Goal: Task Accomplishment & Management: Manage account settings

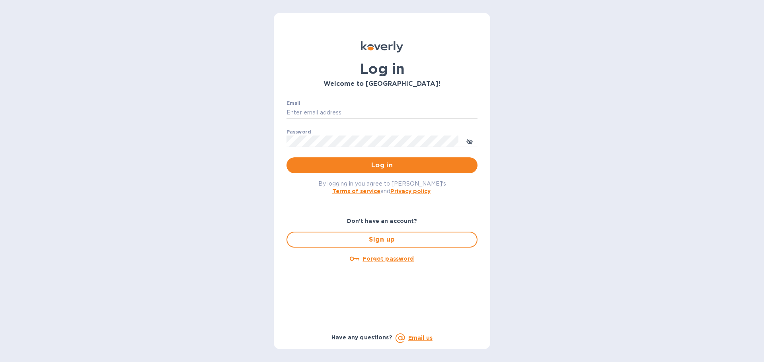
click at [338, 115] on input "Email" at bounding box center [381, 113] width 191 height 12
type input "cm@electronicsclubusa.com"
click at [286, 158] on button "Log in" at bounding box center [381, 166] width 191 height 16
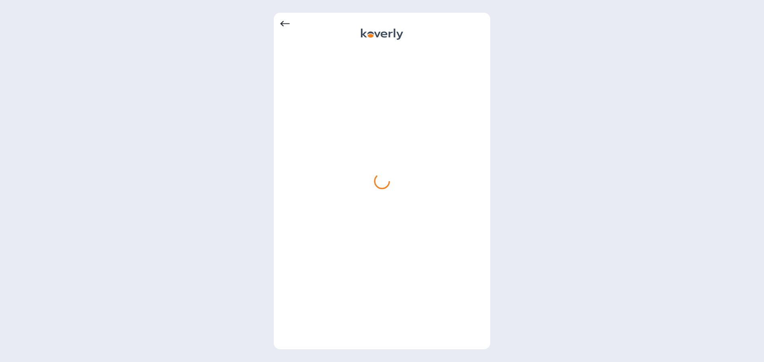
click at [284, 23] on icon at bounding box center [285, 24] width 10 height 10
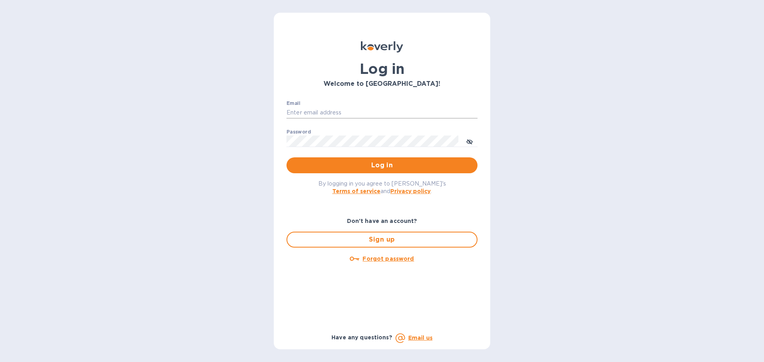
click at [419, 118] on input "Email" at bounding box center [381, 113] width 191 height 12
type input "cm@electronicsclubusa.com"
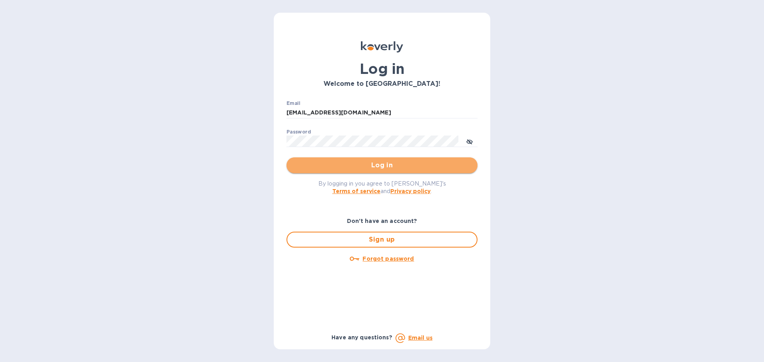
click at [422, 171] on button "Log in" at bounding box center [381, 166] width 191 height 16
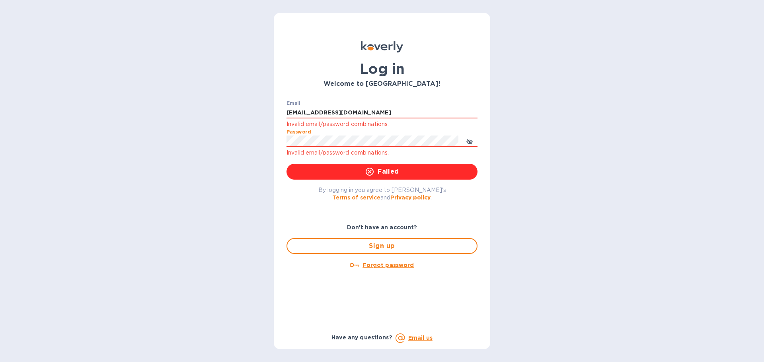
click at [132, 130] on div "Log in Welcome to Koverly! Email cm@electronicsclubusa.com Invalid email/passwo…" at bounding box center [382, 181] width 764 height 362
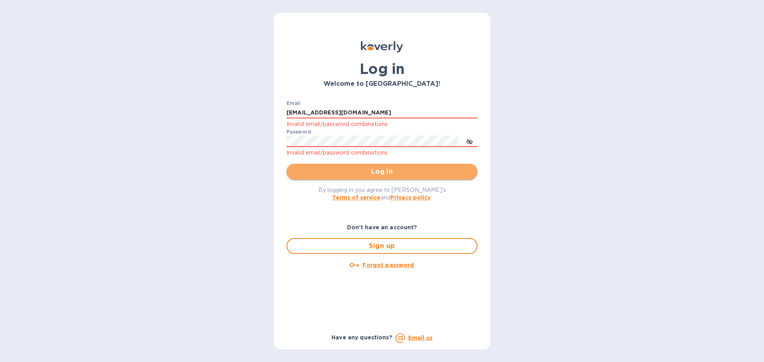
click at [350, 165] on button "Log in" at bounding box center [381, 172] width 191 height 16
